Goal: Communication & Community: Participate in discussion

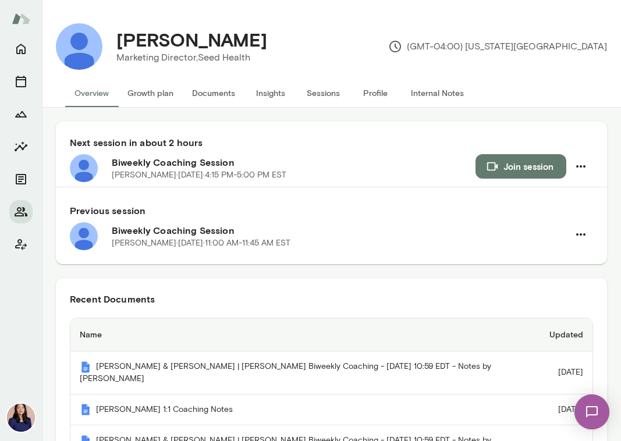
scroll to position [13, 0]
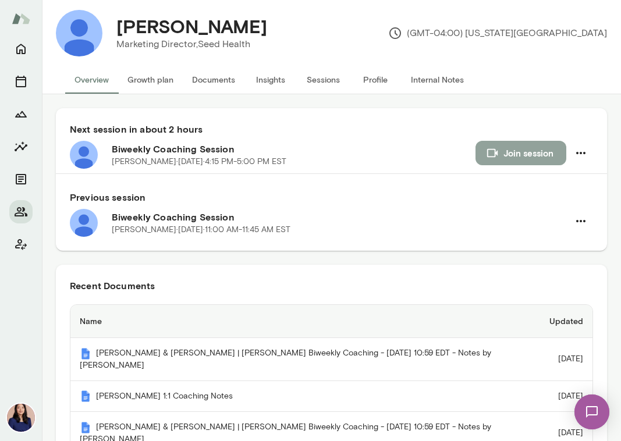
click at [506, 159] on button "Join session" at bounding box center [521, 153] width 91 height 24
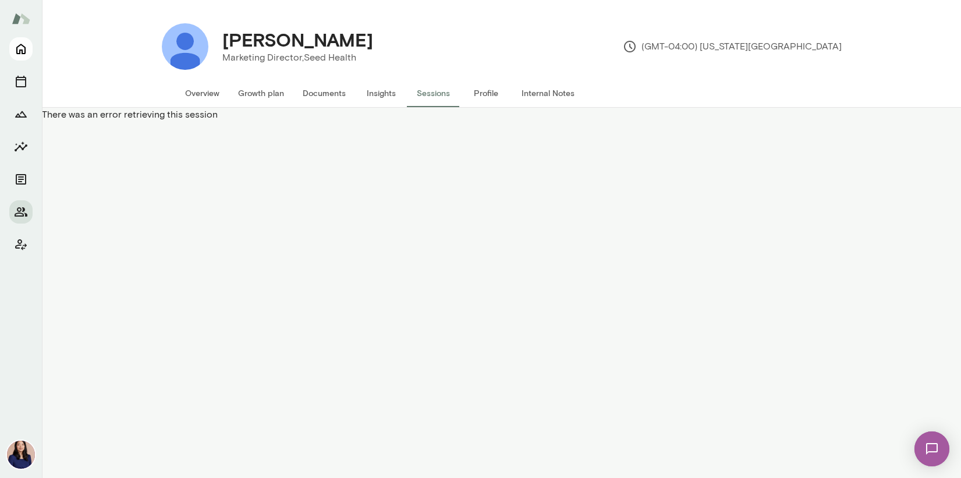
click at [17, 47] on icon "Home" at bounding box center [20, 49] width 9 height 10
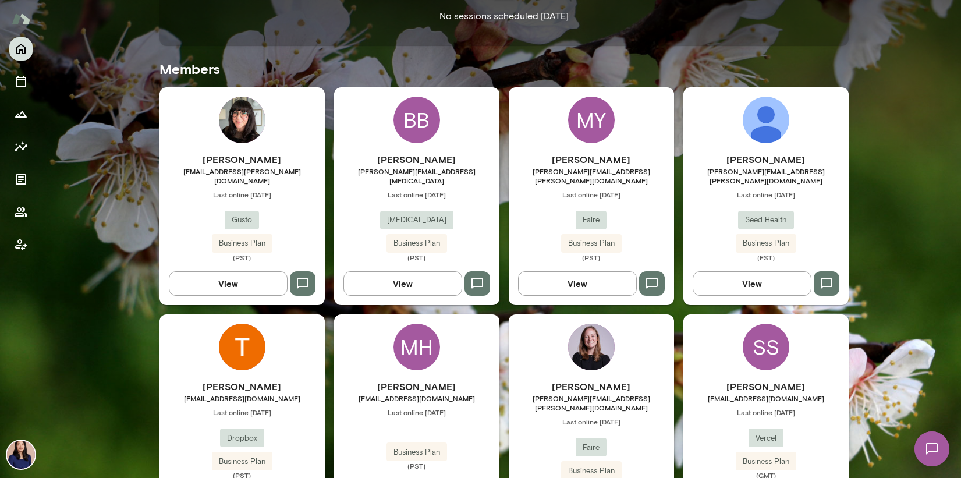
scroll to position [306, 0]
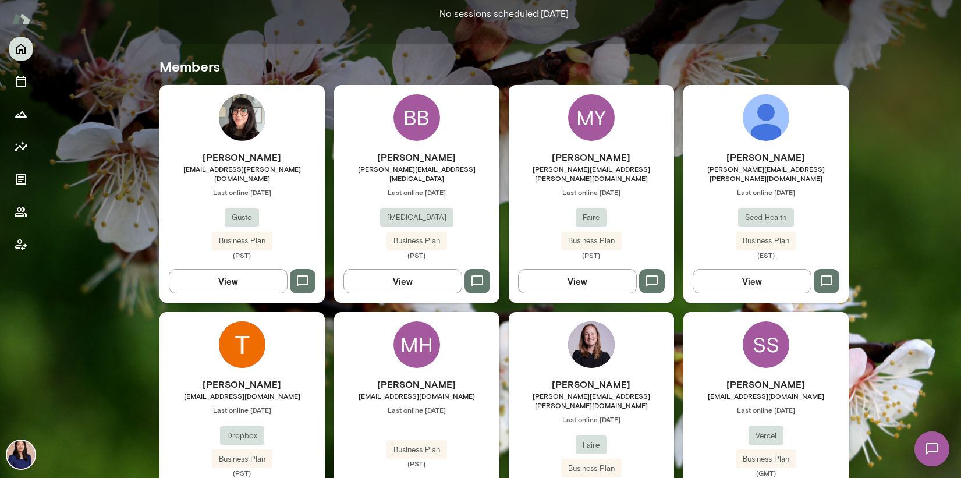
click at [620, 108] on img at bounding box center [766, 117] width 47 height 47
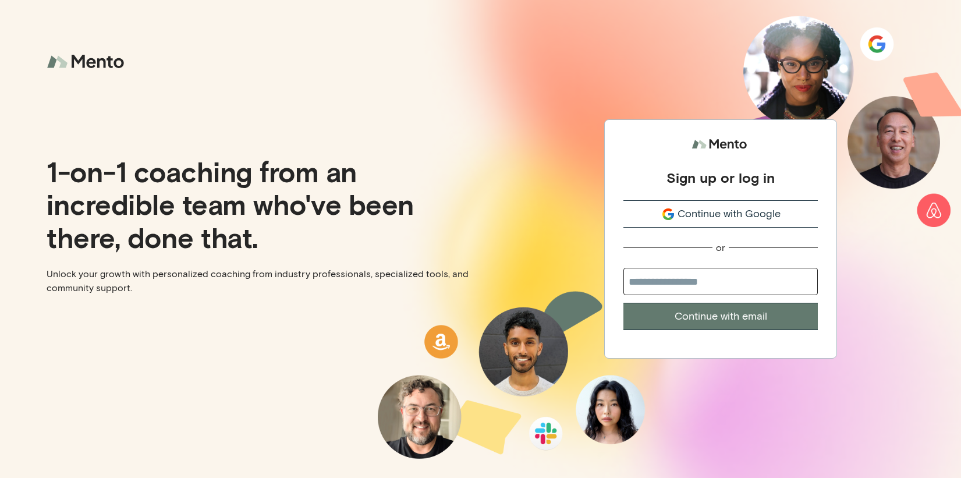
click at [342, 73] on div "1-on-1 coaching from an incredible team who've been there, done that. Unlock yo…" at bounding box center [240, 239] width 481 height 478
click at [779, 212] on span "Continue with Google" at bounding box center [728, 214] width 103 height 16
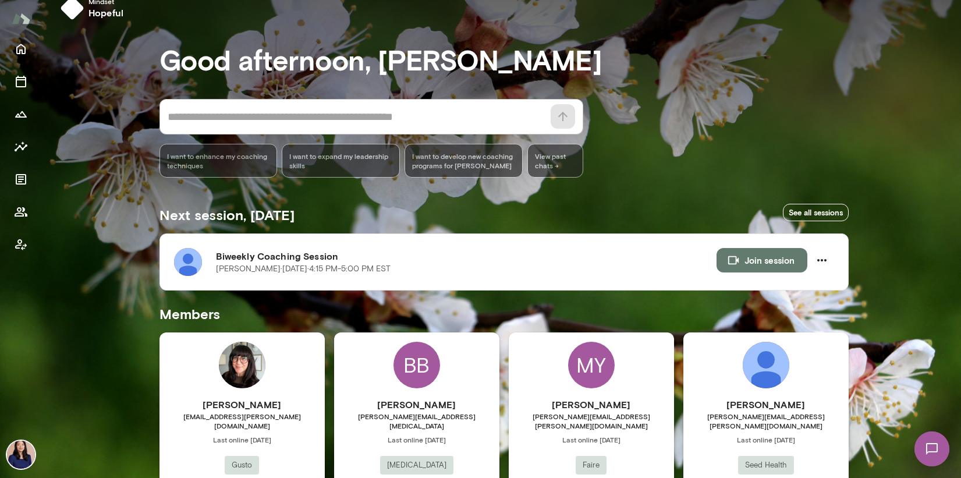
scroll to position [83, 0]
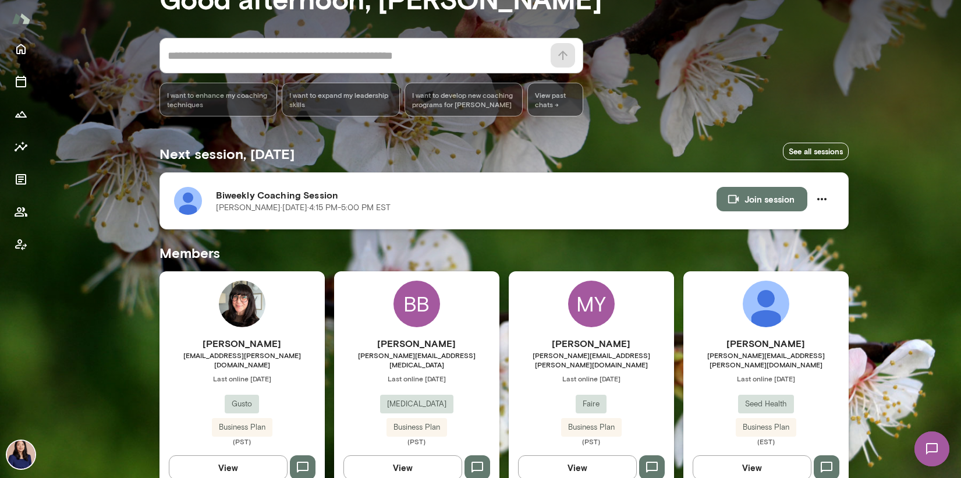
click at [183, 207] on img at bounding box center [188, 201] width 28 height 28
